Goal: Task Accomplishment & Management: Complete application form

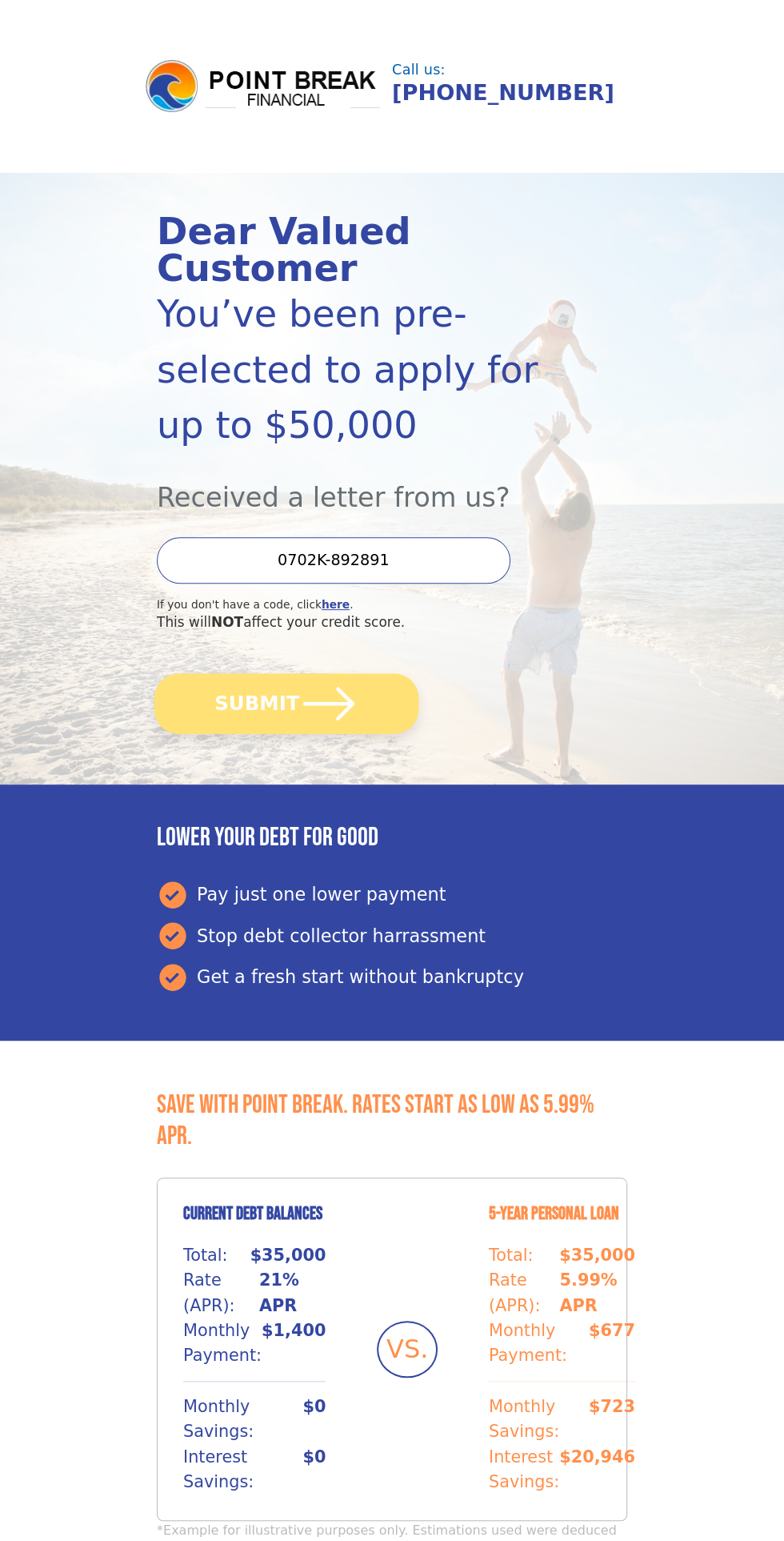
click at [292, 674] on button "SUBMIT" at bounding box center [287, 703] width 264 height 60
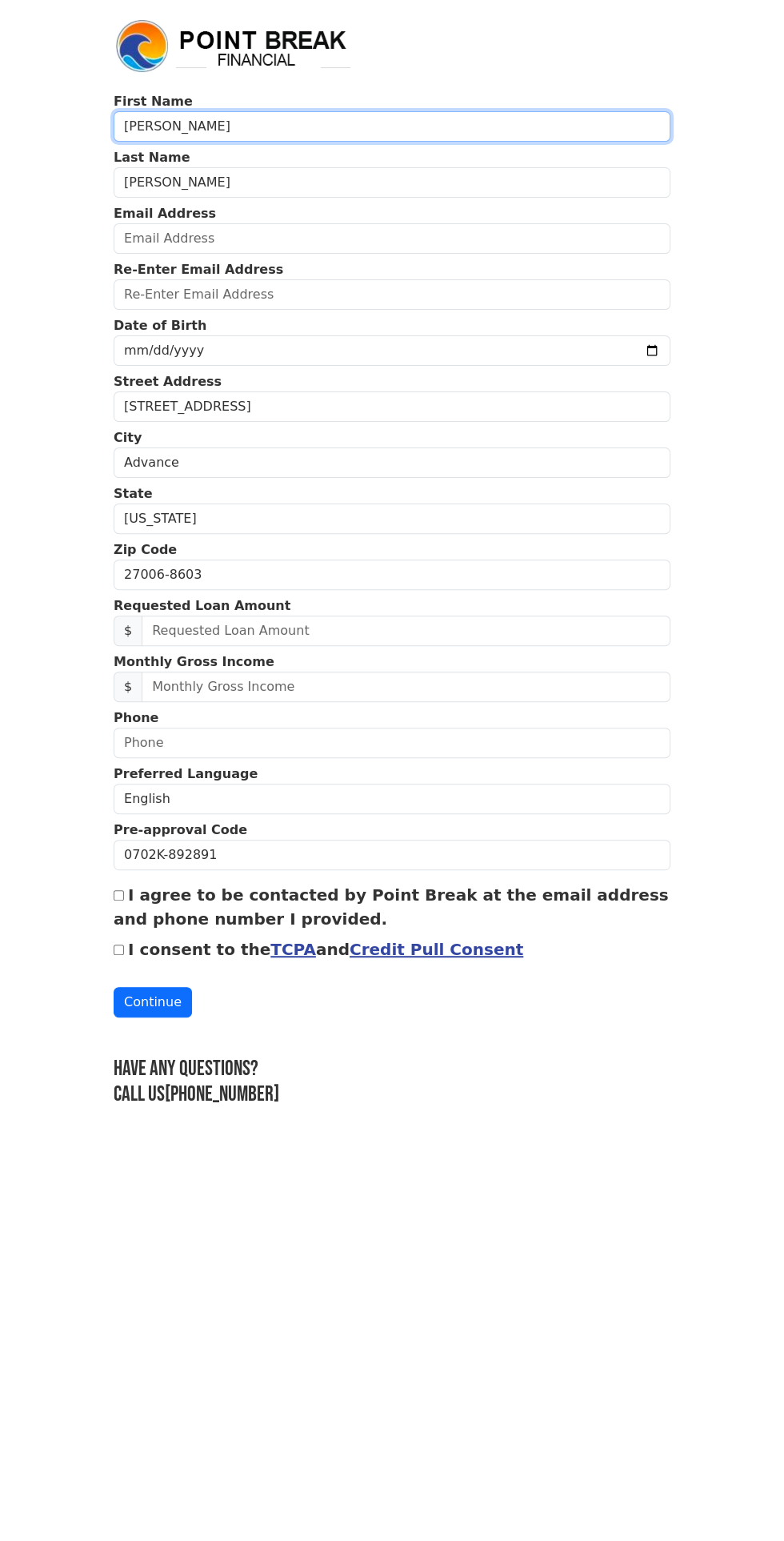
click at [528, 121] on input "[PERSON_NAME]" at bounding box center [392, 127] width 557 height 30
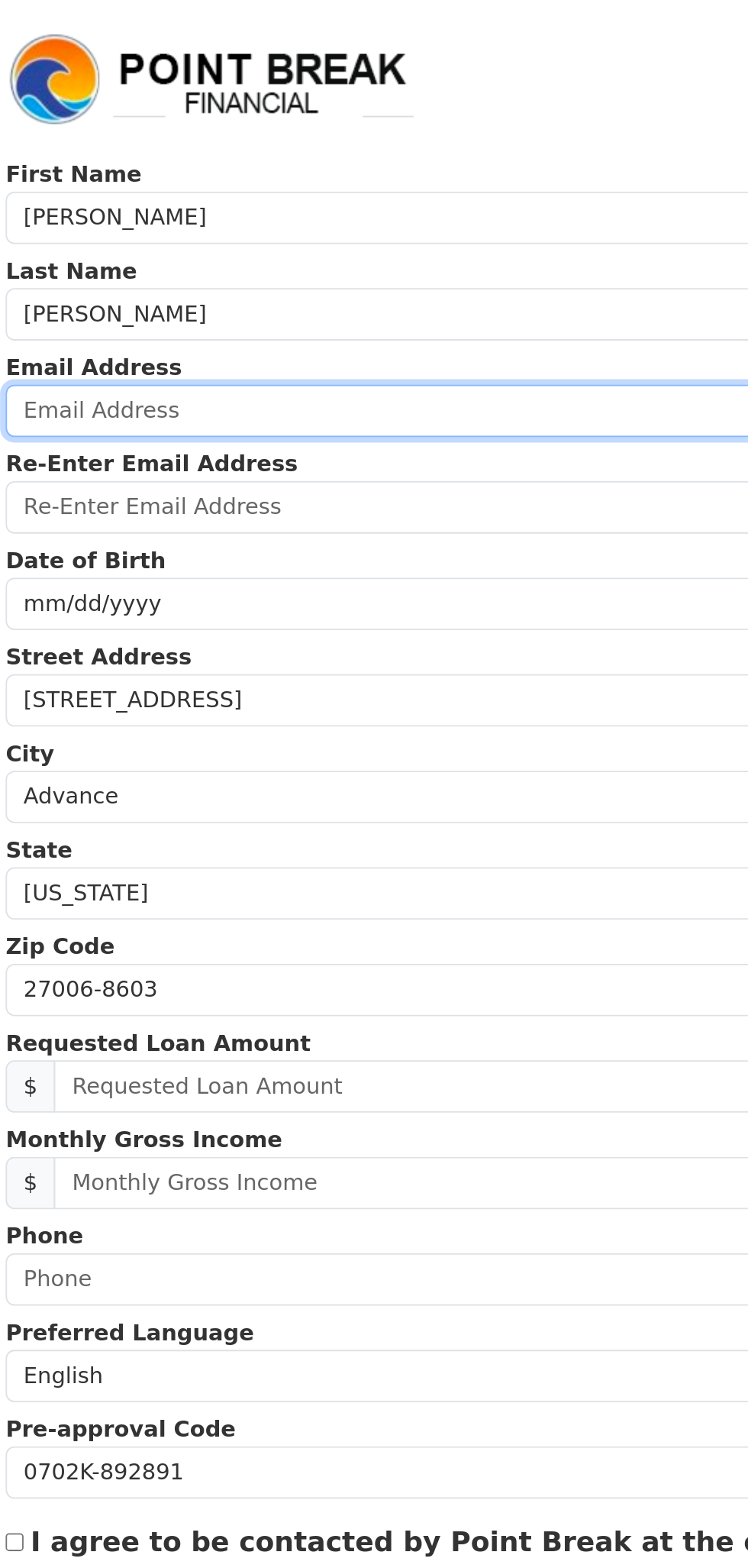
click at [311, 228] on input "email" at bounding box center [374, 228] width 532 height 29
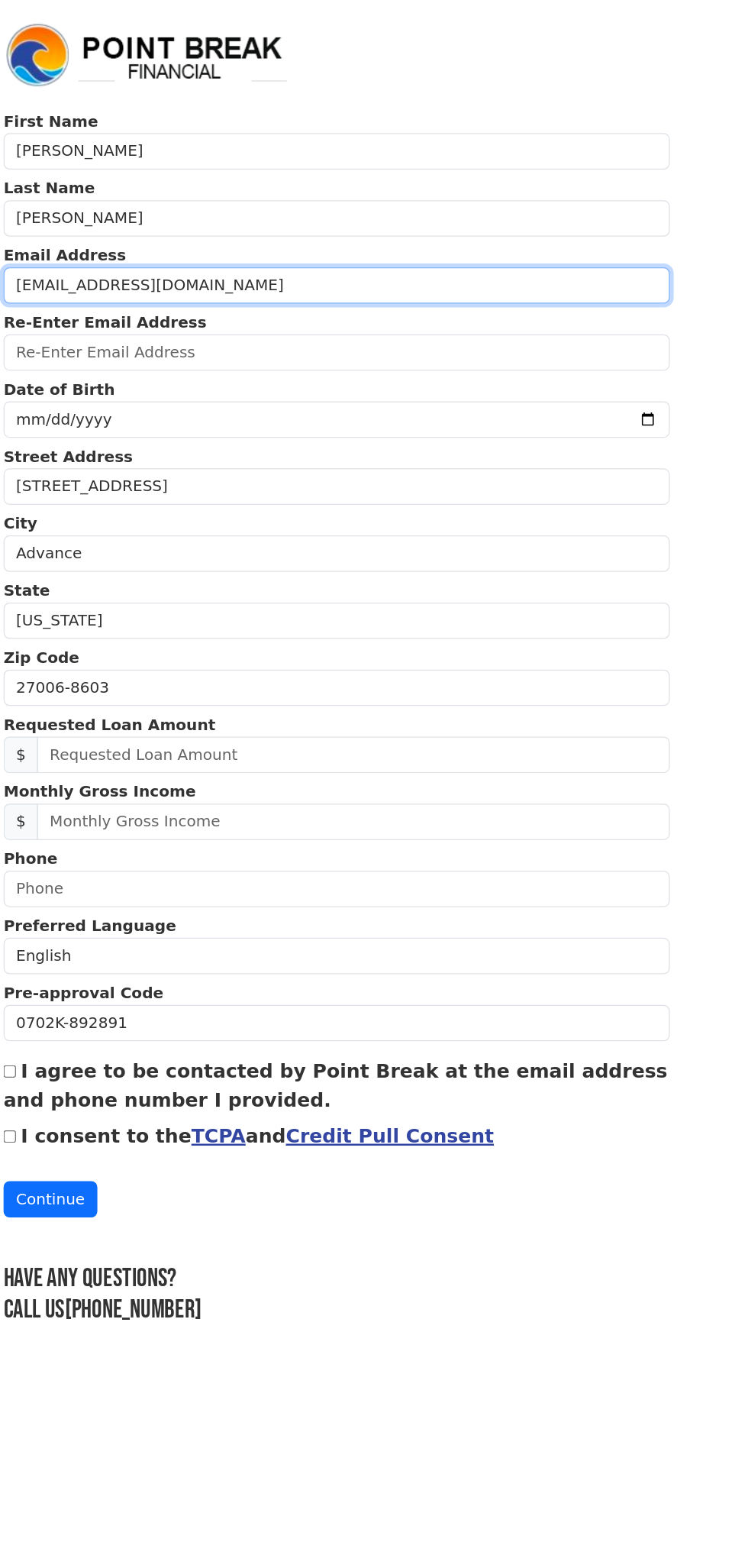
type input "[EMAIL_ADDRESS][DOMAIN_NAME]"
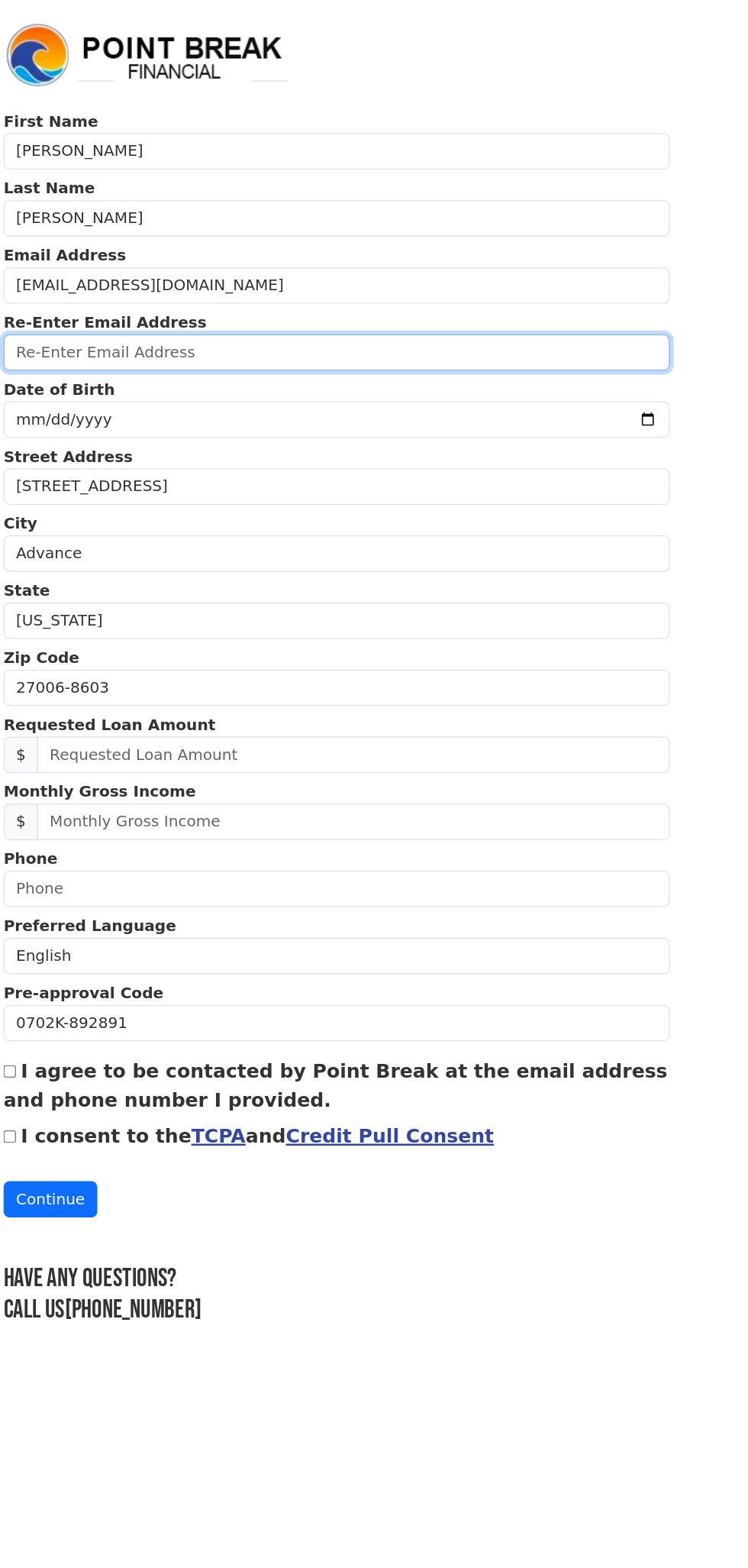
click at [423, 286] on input "email" at bounding box center [374, 281] width 532 height 29
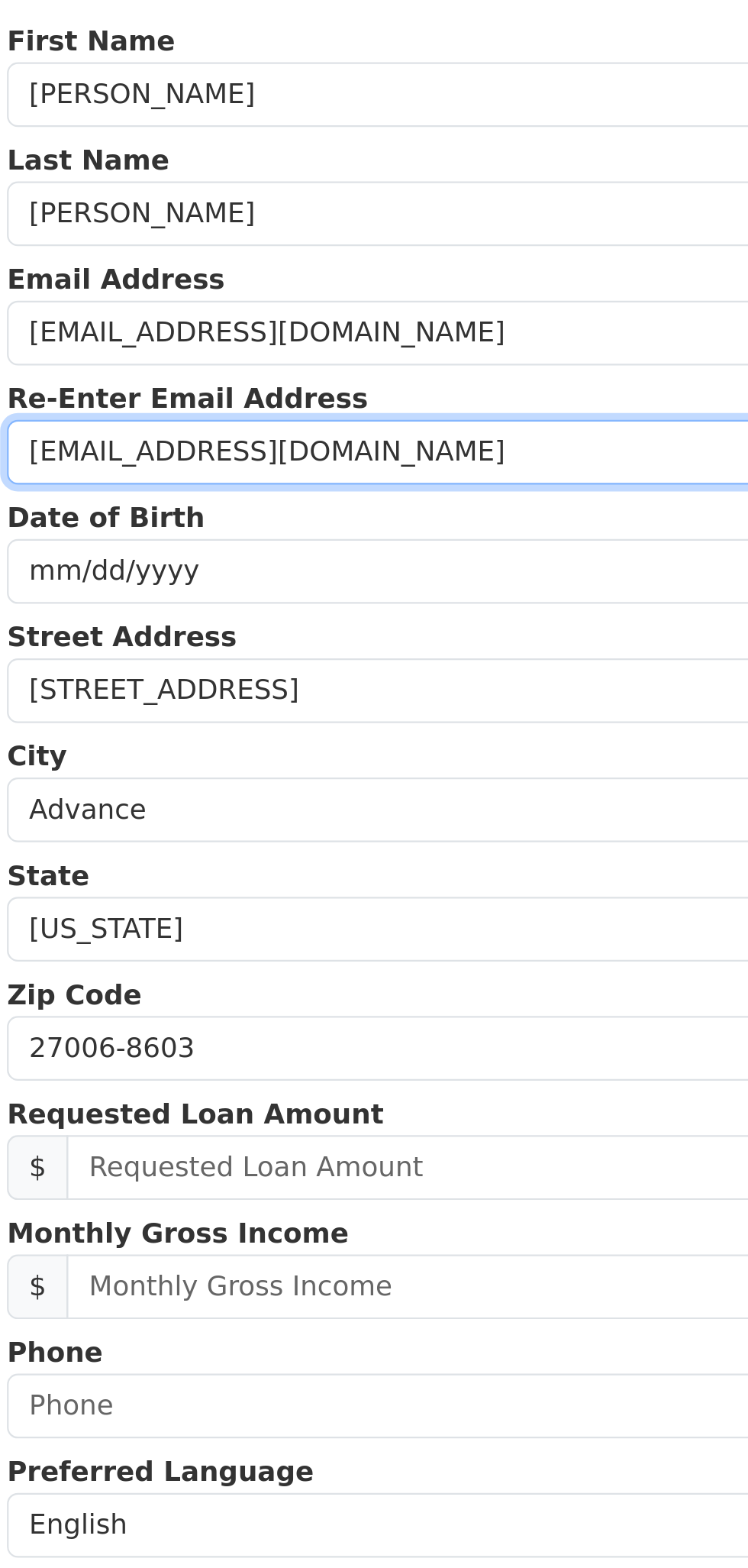
type input "[EMAIL_ADDRESS][DOMAIN_NAME]"
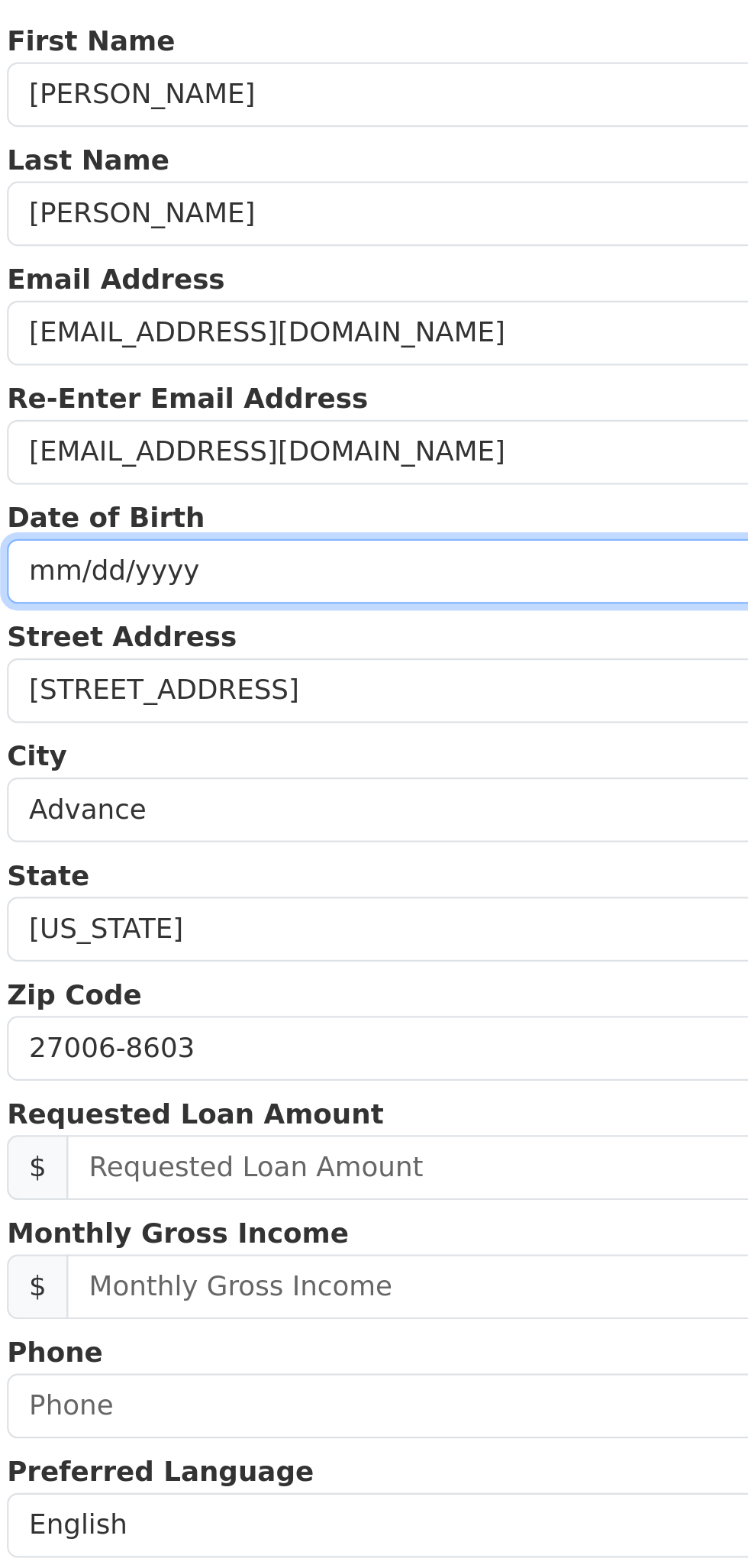
click at [265, 340] on input "date" at bounding box center [374, 335] width 532 height 29
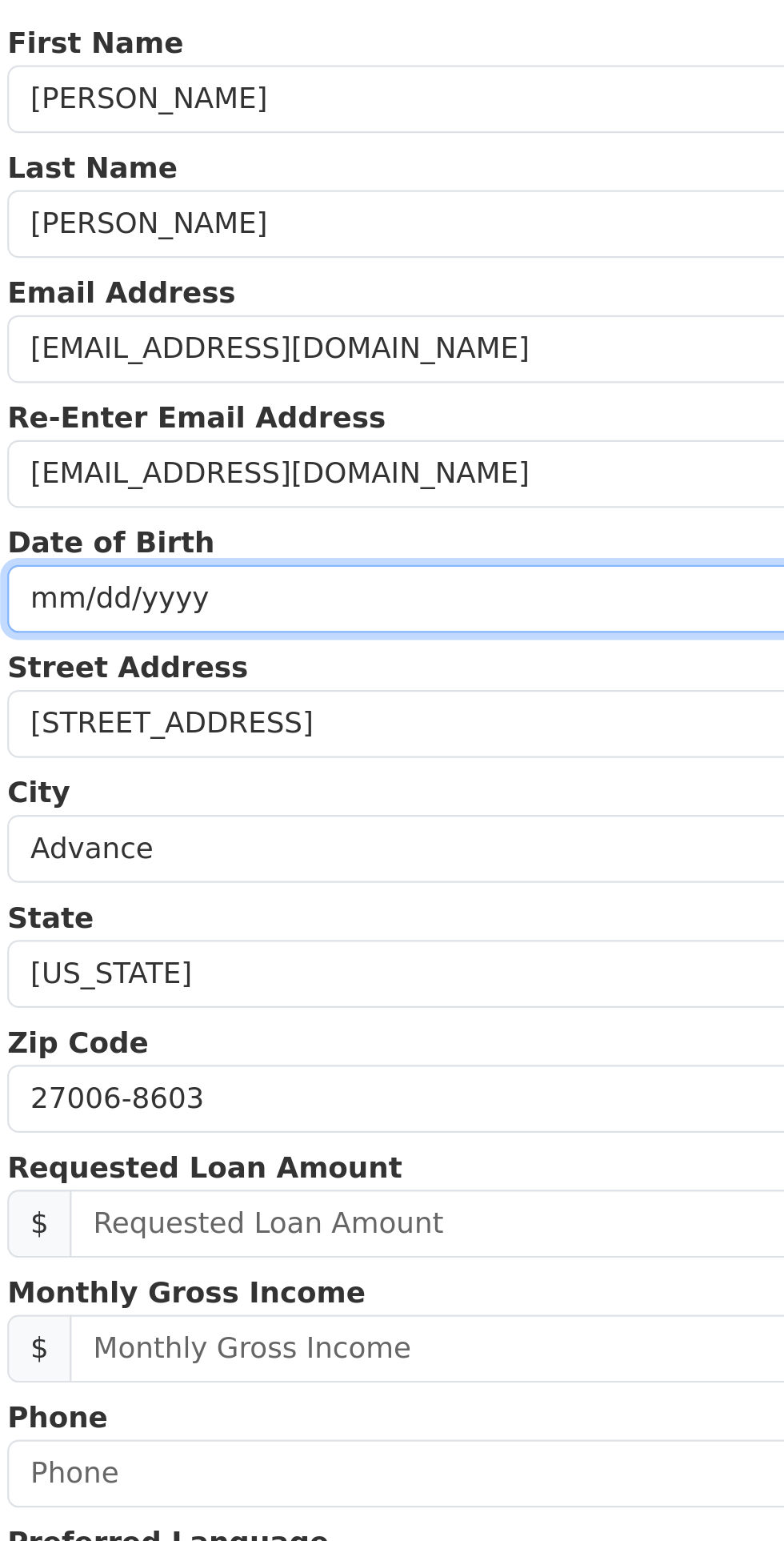
type input "[DATE]"
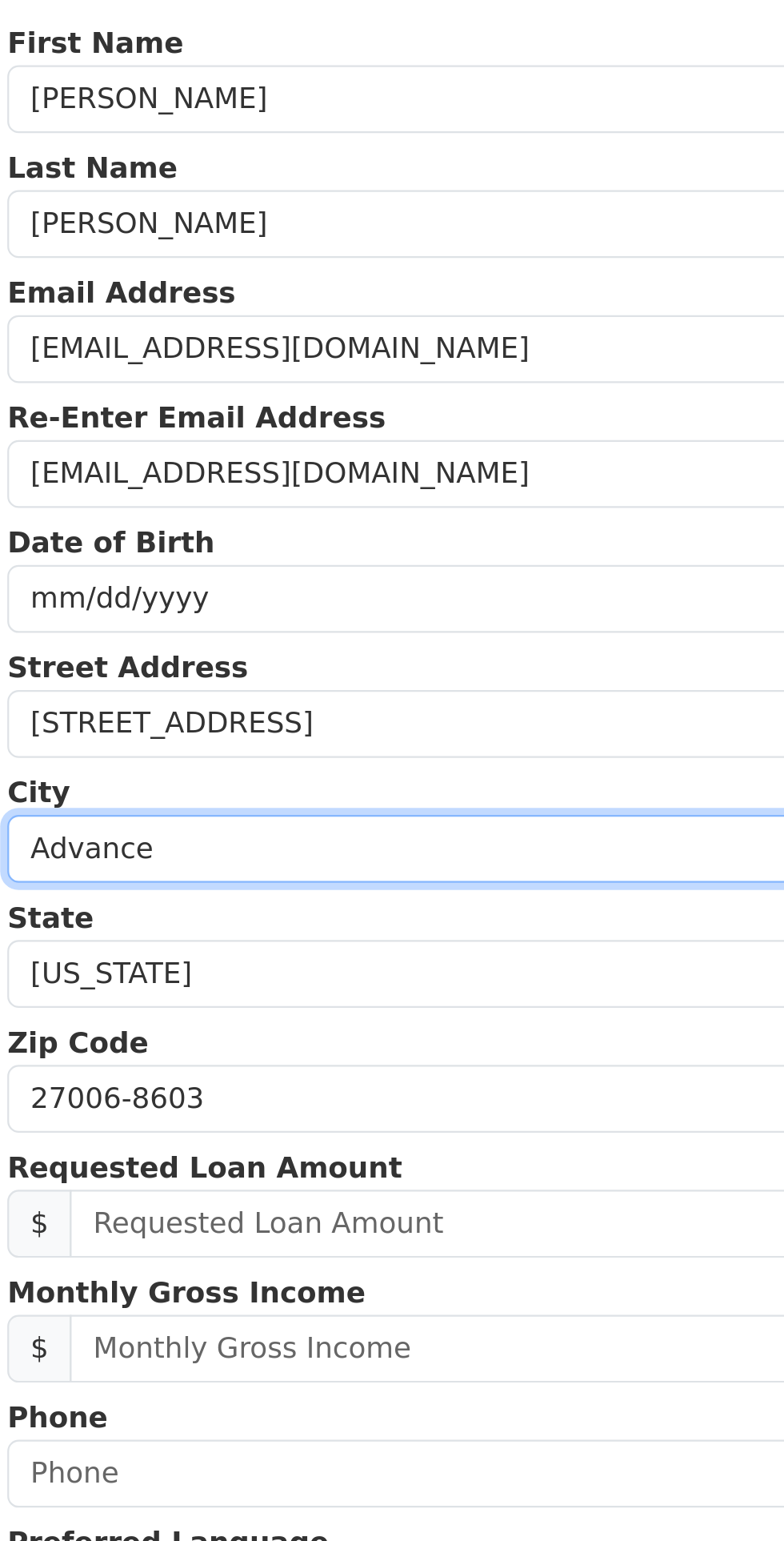
click at [338, 451] on input "Advance" at bounding box center [392, 463] width 557 height 30
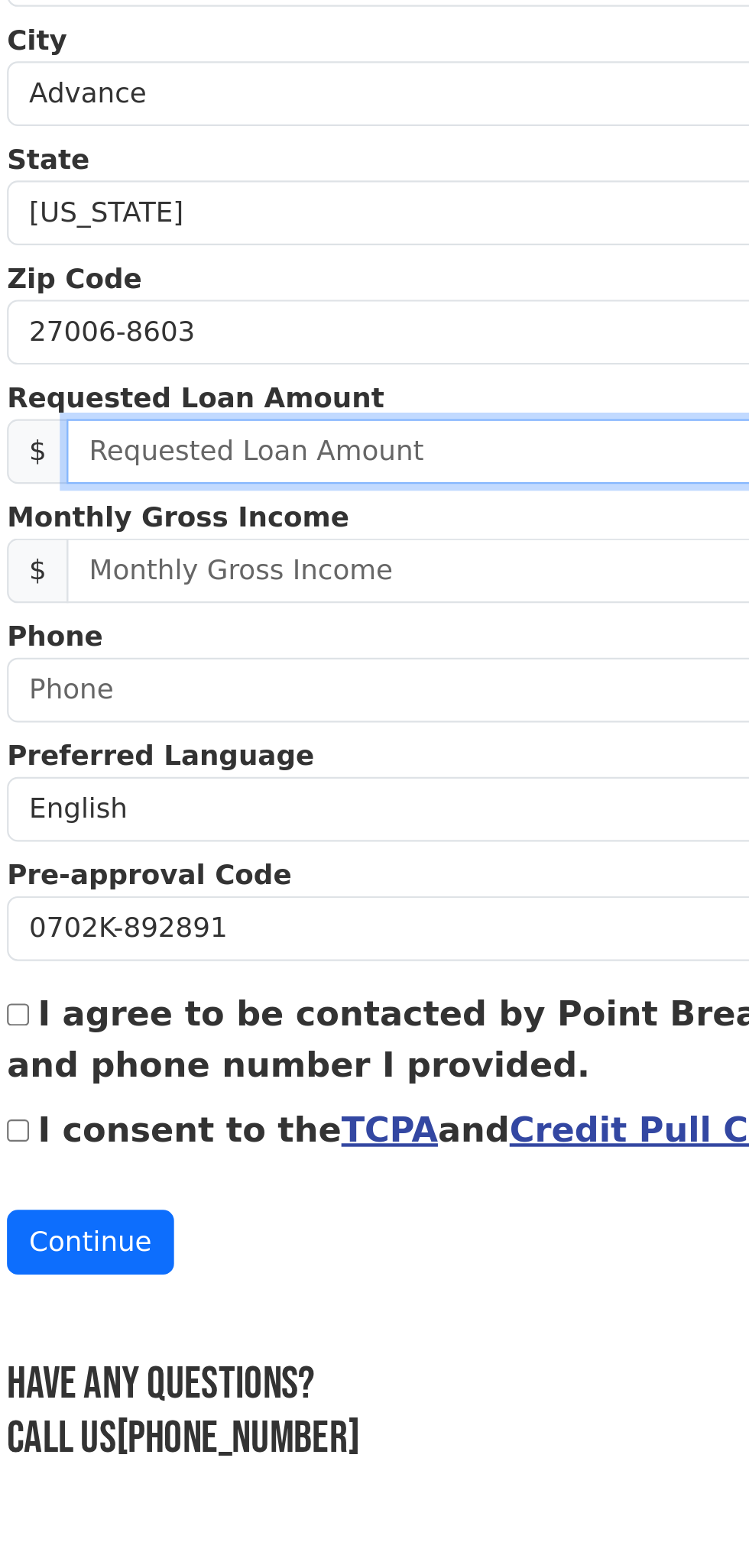
click at [342, 597] on input "text" at bounding box center [388, 602] width 505 height 29
type input "20,000.00"
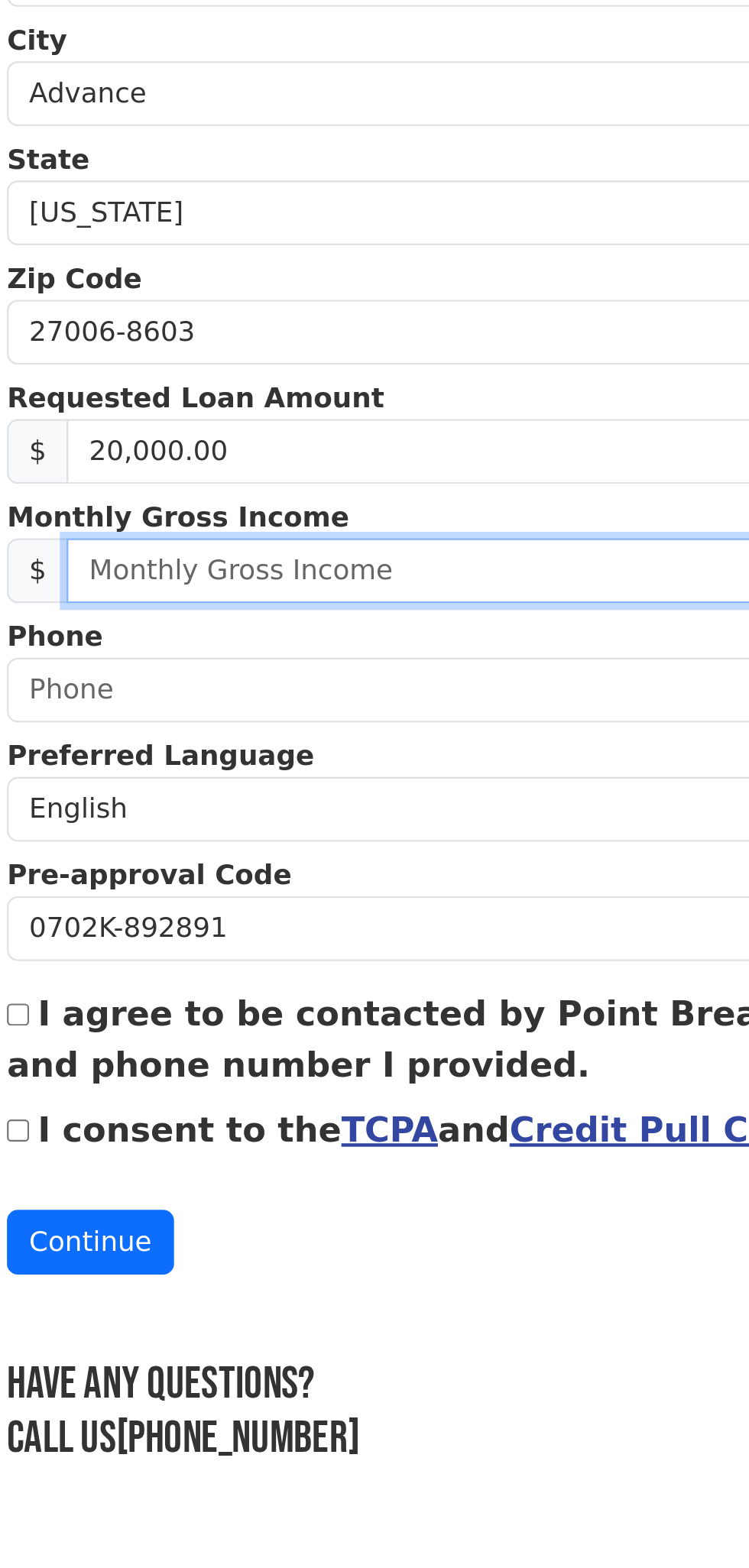
click at [355, 652] on input "text" at bounding box center [388, 656] width 505 height 29
type input "4,000.00"
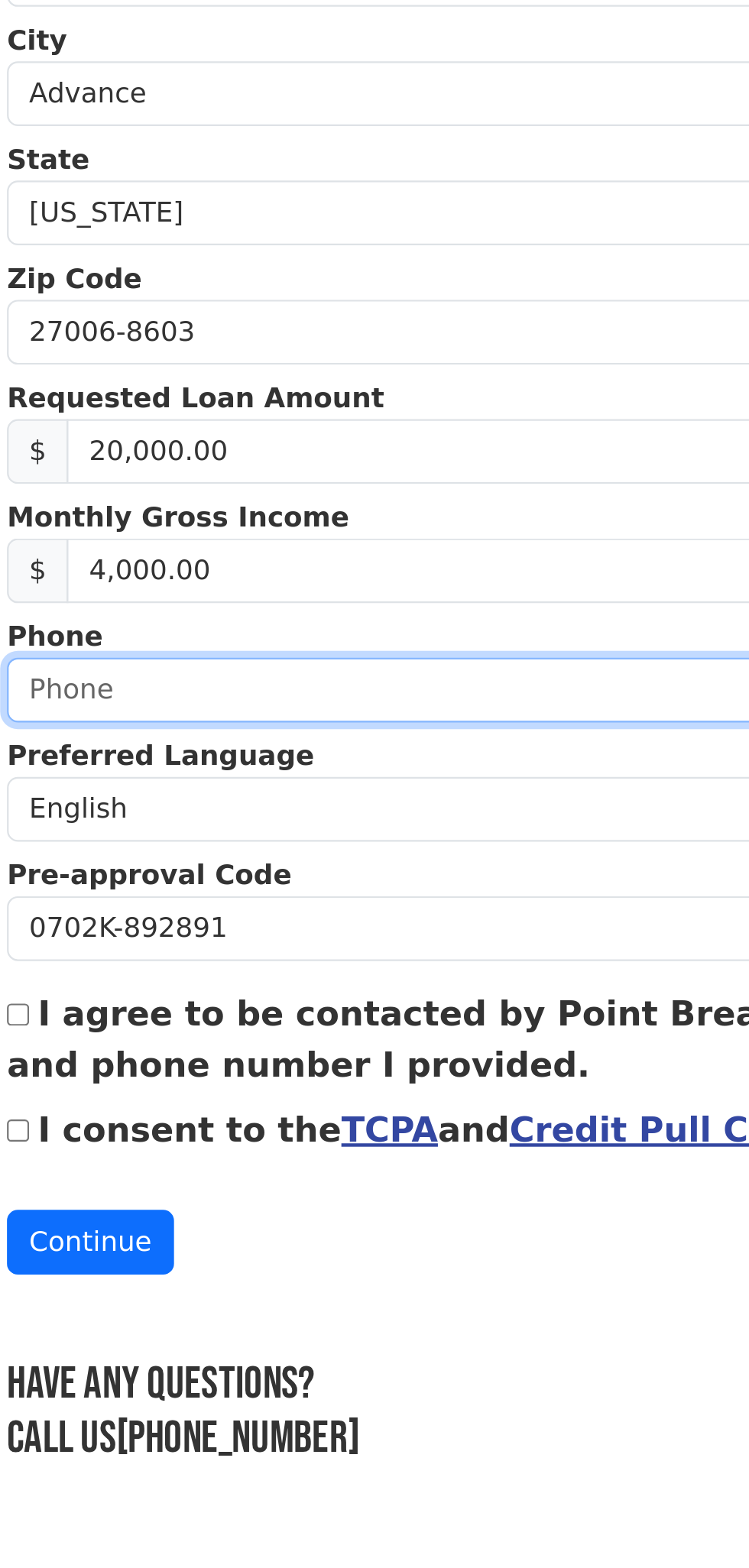
click at [302, 704] on input "text" at bounding box center [374, 709] width 532 height 29
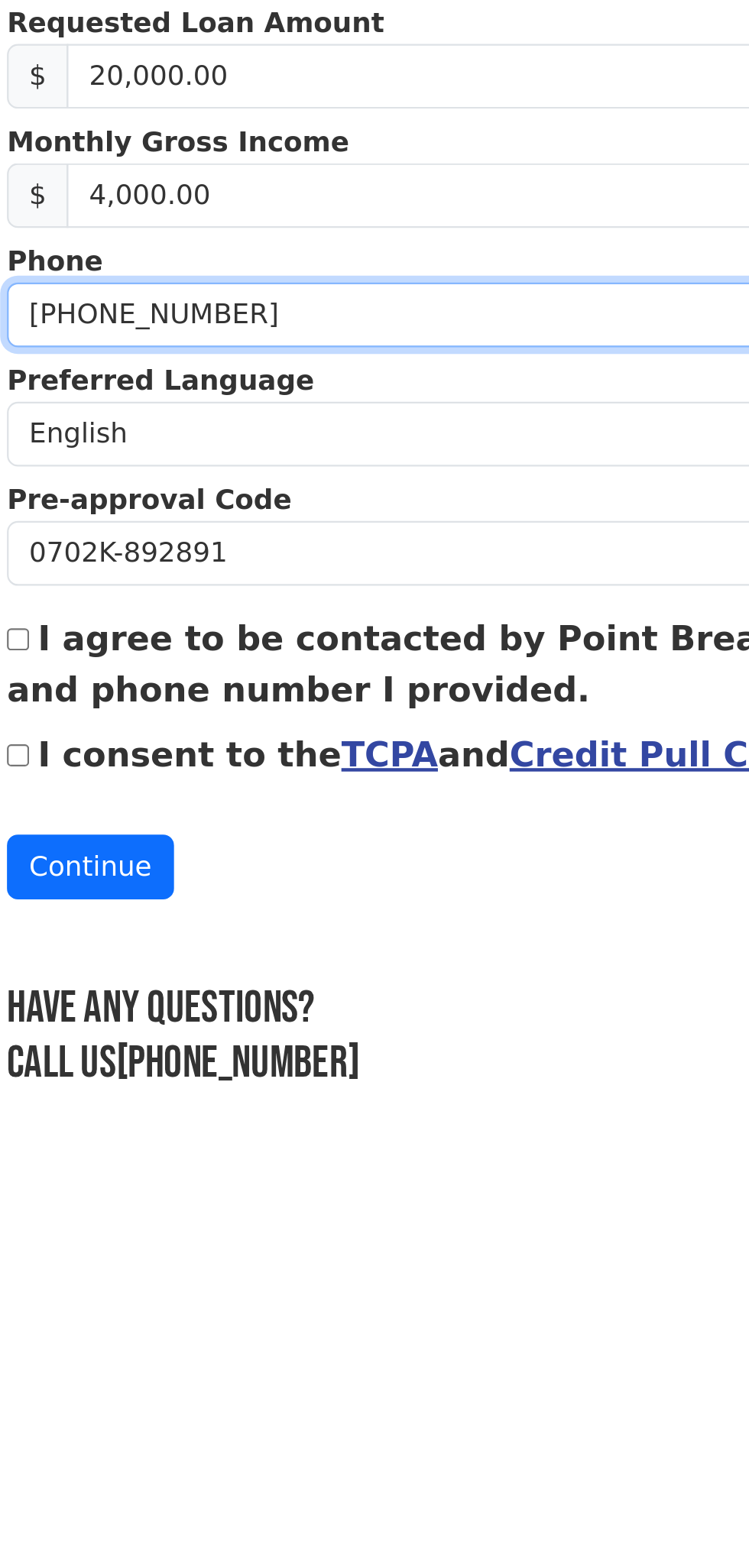
type input "[PHONE_NUMBER]"
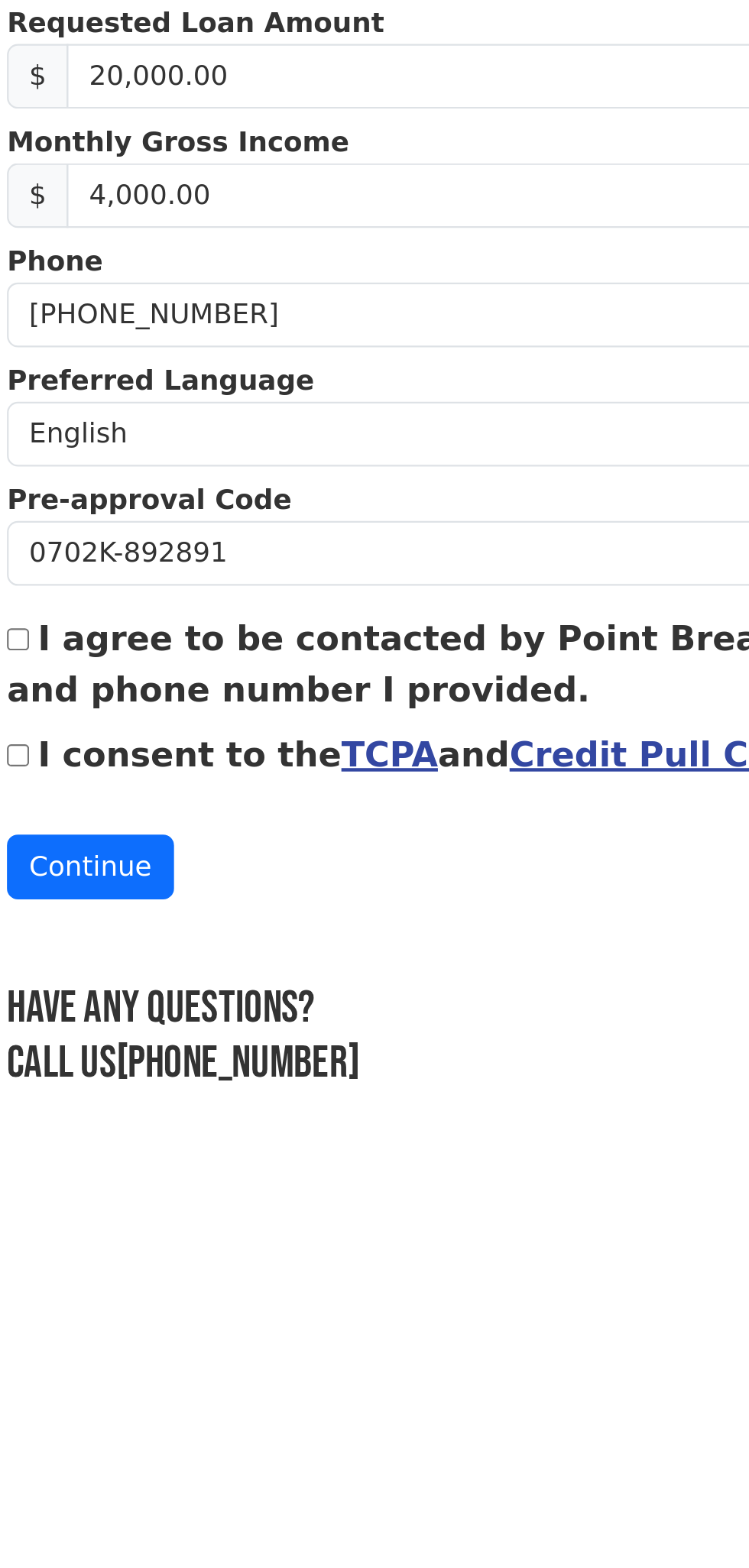
click at [365, 856] on label "I agree to be contacted by Point Break at the email address and phone number I …" at bounding box center [374, 865] width 531 height 41
click at [119, 856] on input "I agree to be contacted by Point Break at the email address and phone number I …" at bounding box center [113, 855] width 10 height 10
checkbox input "true"
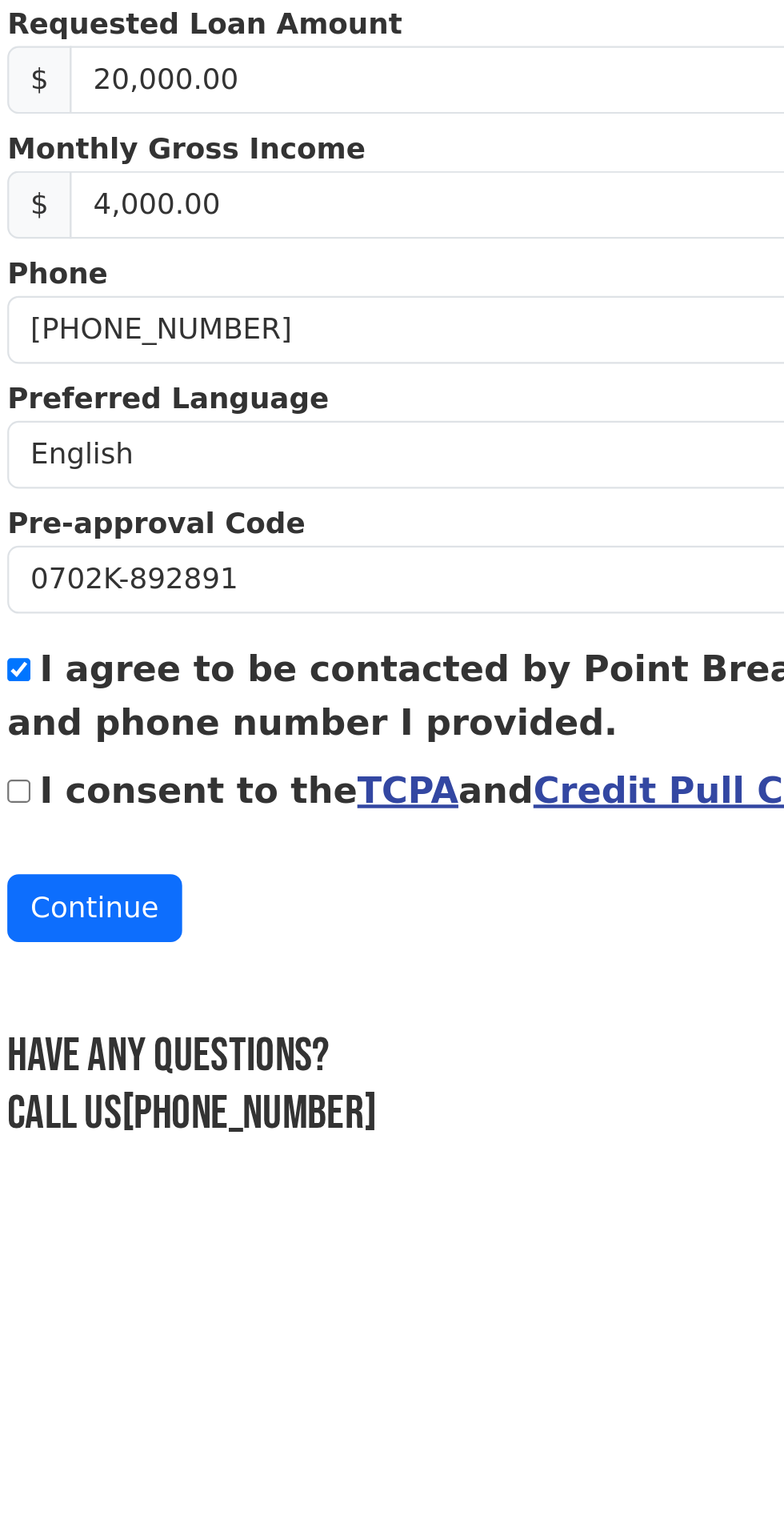
click at [283, 945] on link "TCPA" at bounding box center [293, 950] width 46 height 20
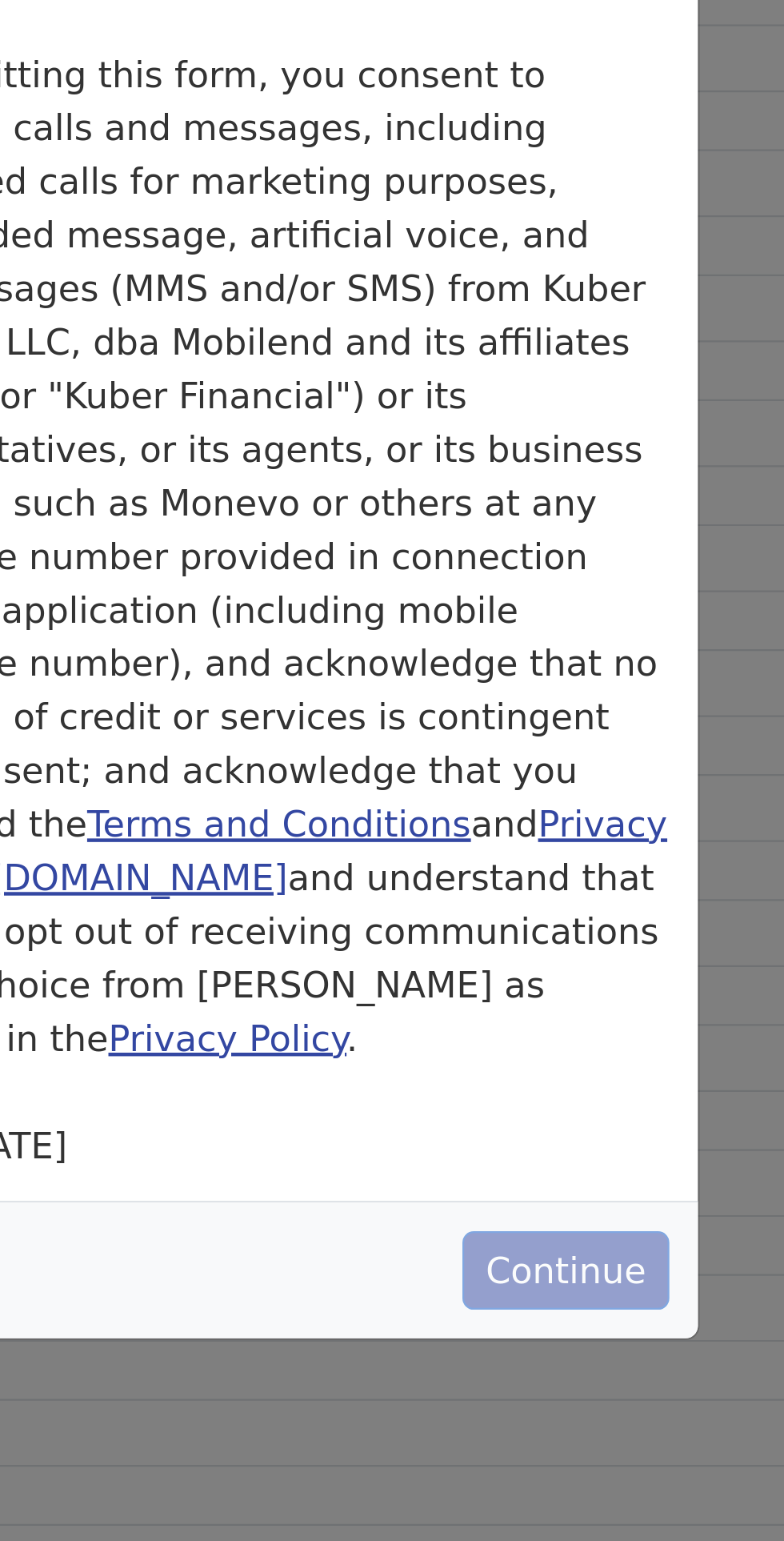
click at [551, 652] on button "Continue" at bounding box center [532, 669] width 93 height 35
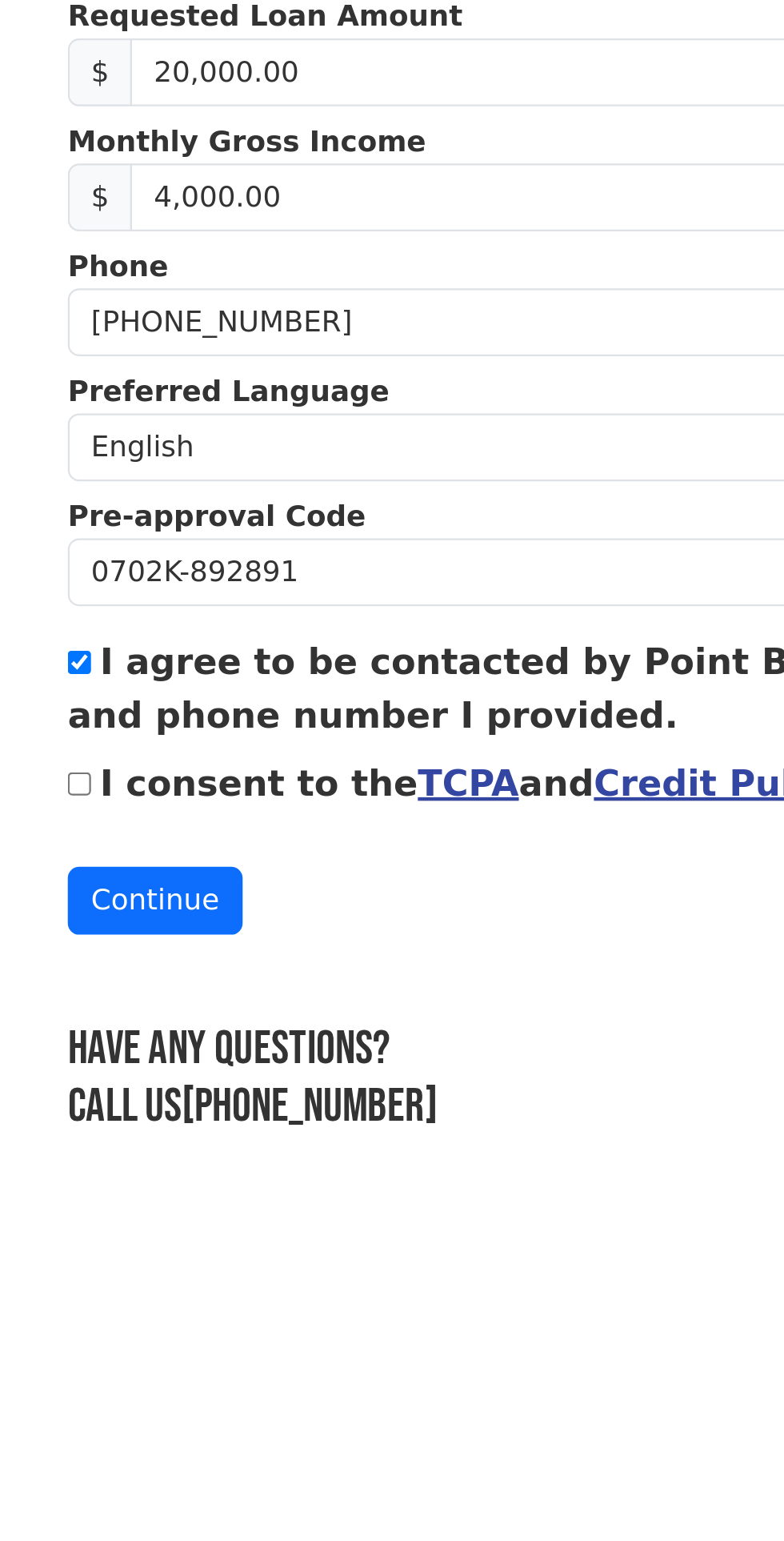
click at [121, 946] on input "I consent to the TCPA and Credit Pull Consent" at bounding box center [119, 951] width 11 height 11
checkbox input "true"
click at [357, 1059] on h3 "Have any questions?" at bounding box center [392, 1068] width 557 height 26
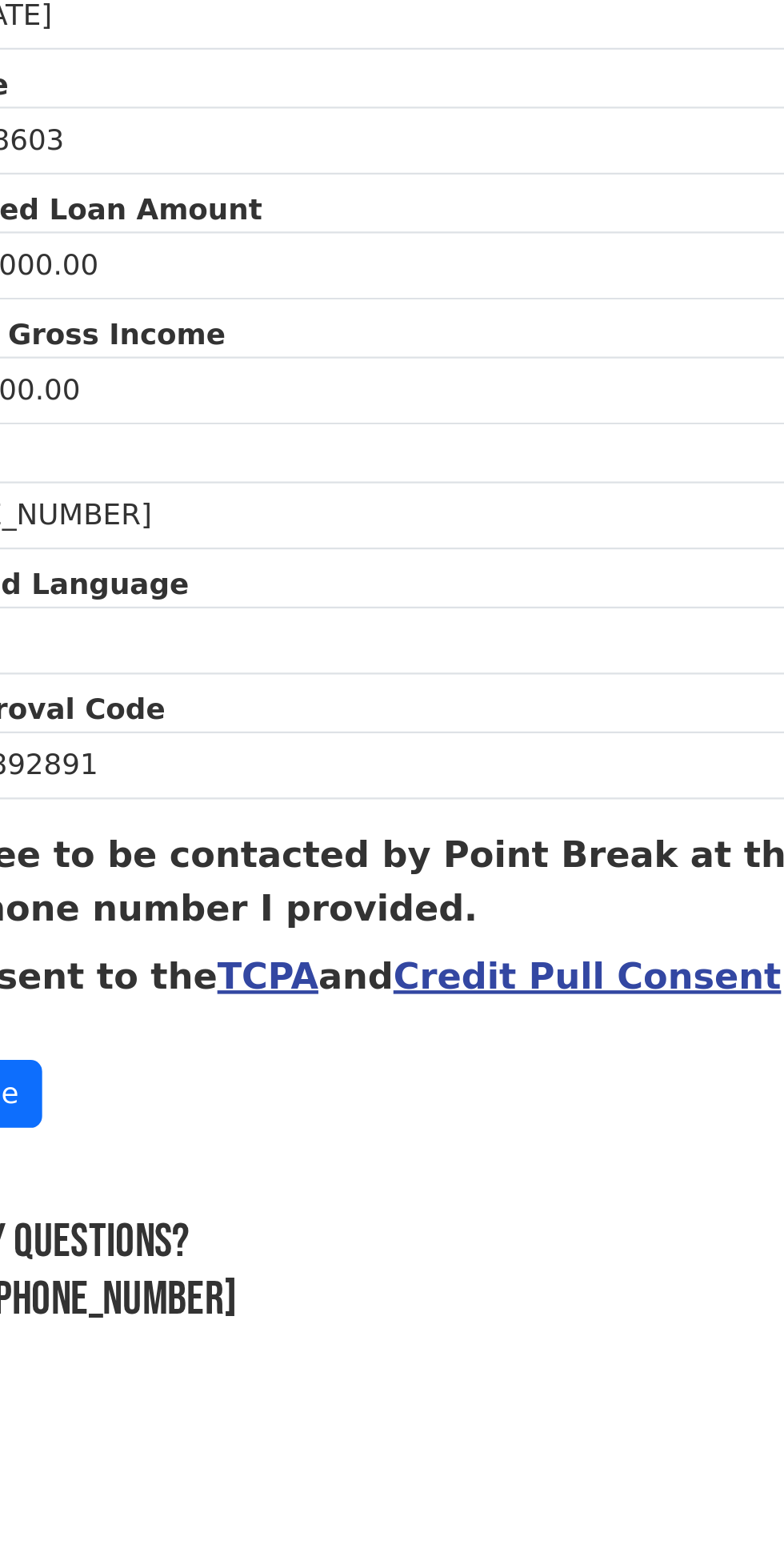
click at [405, 945] on link "Credit Pull Consent" at bounding box center [437, 950] width 173 height 20
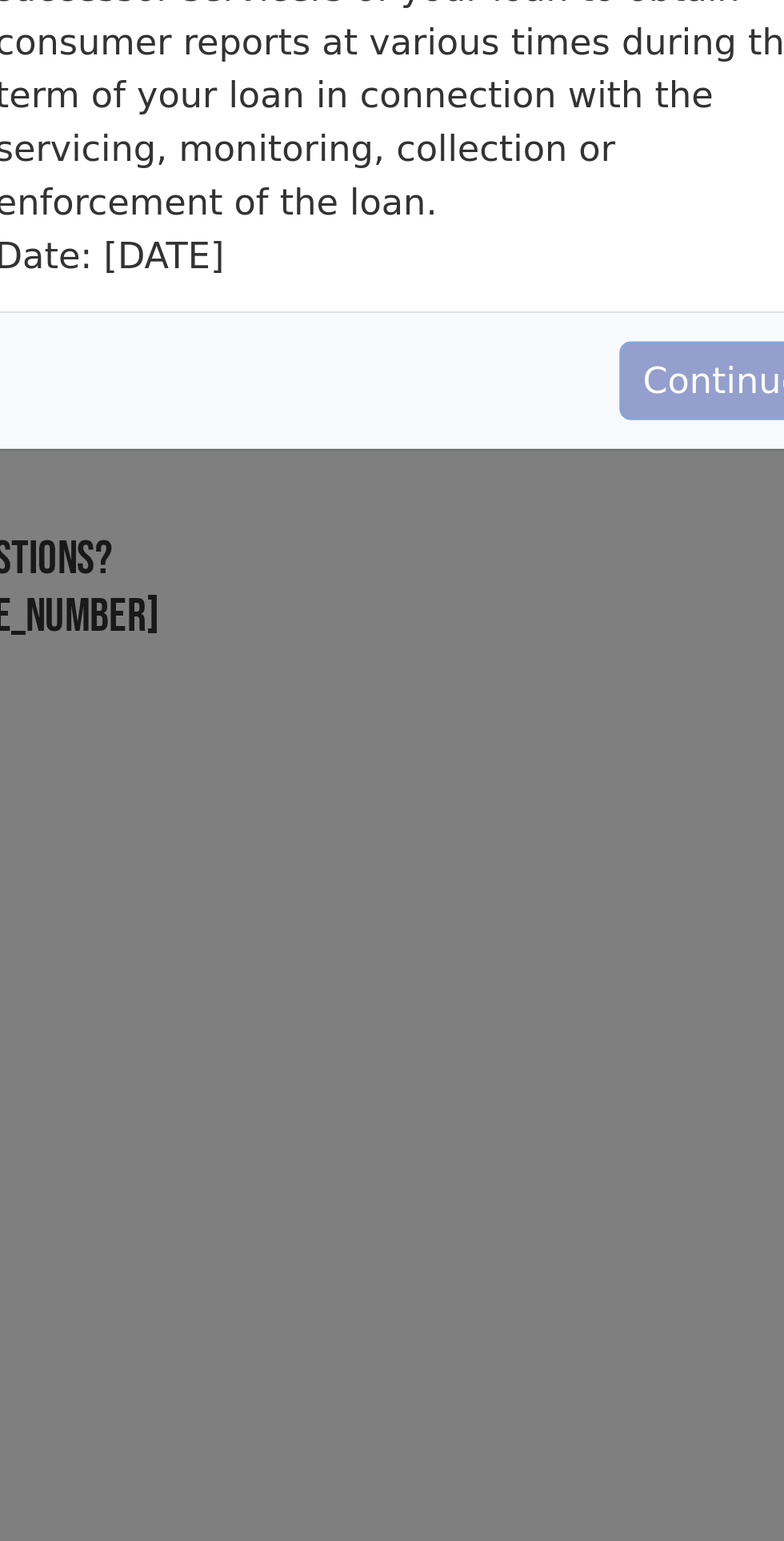
click at [521, 971] on button "Continue" at bounding box center [532, 988] width 93 height 35
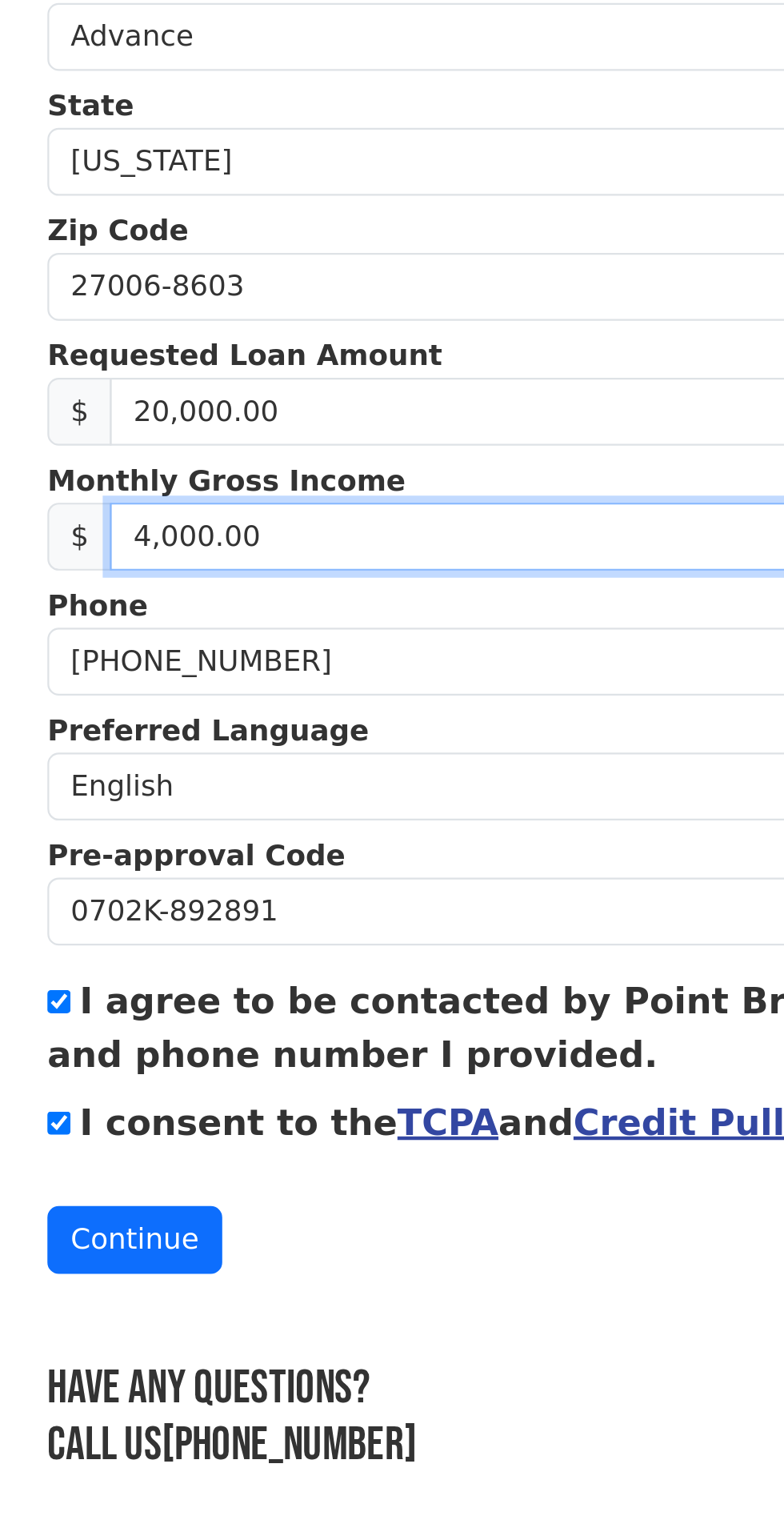
click at [166, 682] on input "4,000.00" at bounding box center [406, 687] width 529 height 30
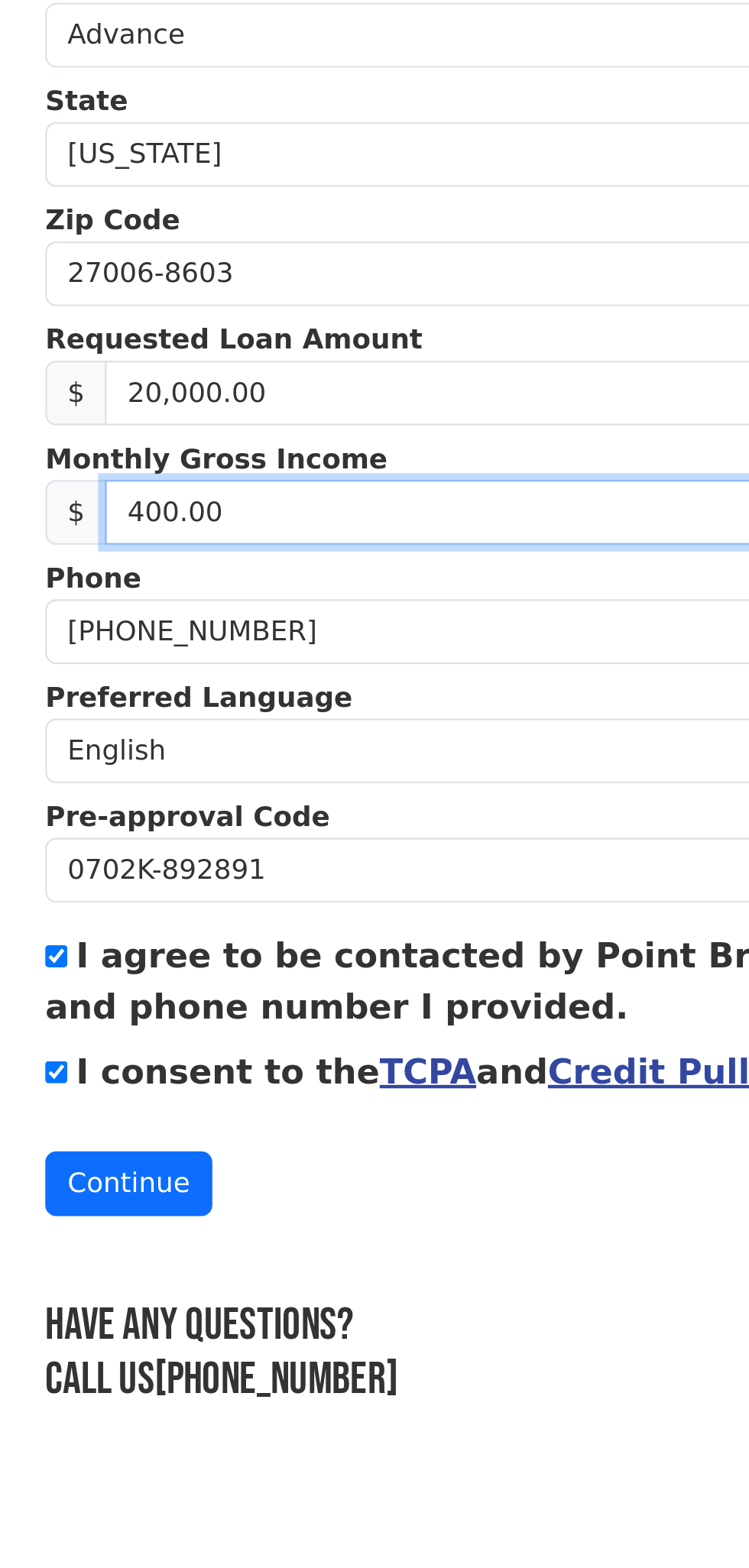
type input "4,300.00"
